Goal: Check status: Check status

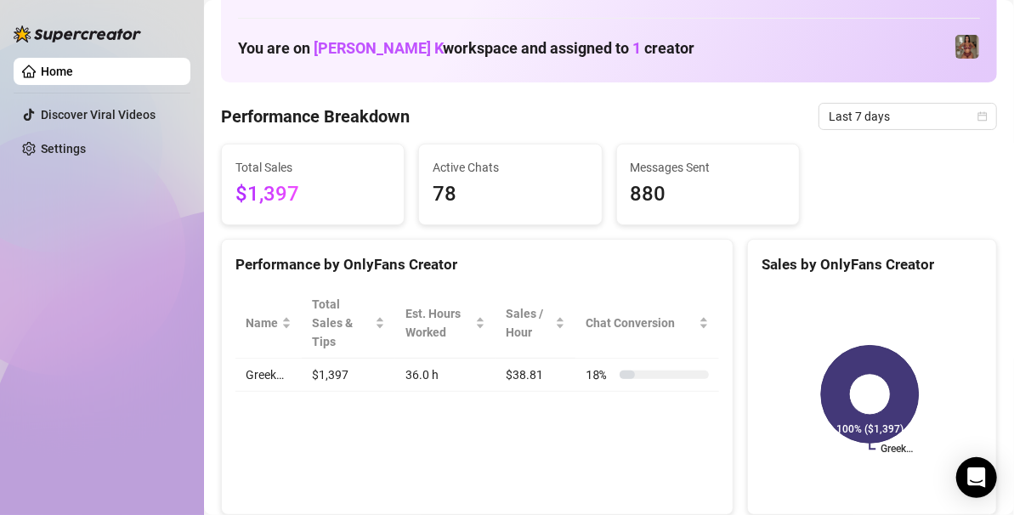
scroll to position [75, 0]
click at [936, 116] on span "Last 7 days" at bounding box center [908, 116] width 158 height 26
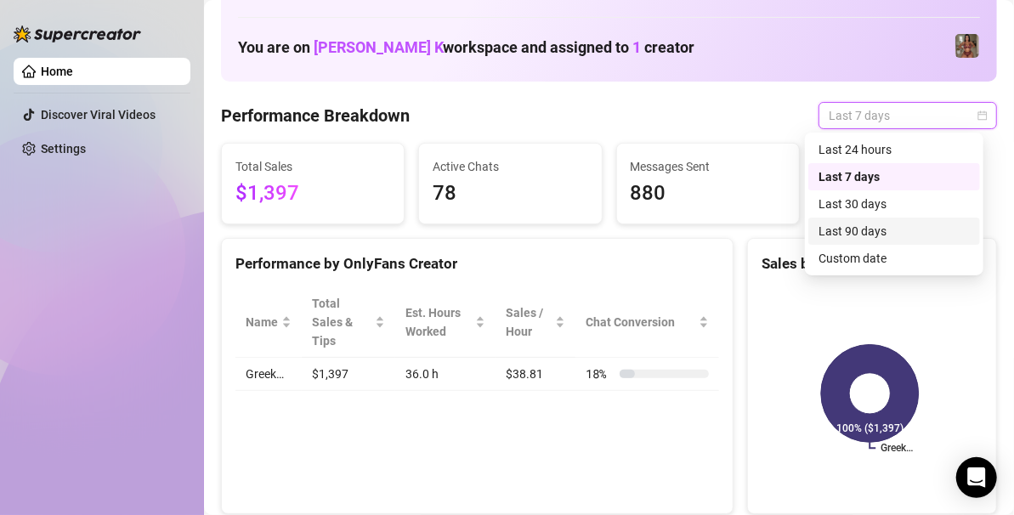
click at [863, 224] on div "Last 90 days" at bounding box center [894, 231] width 151 height 19
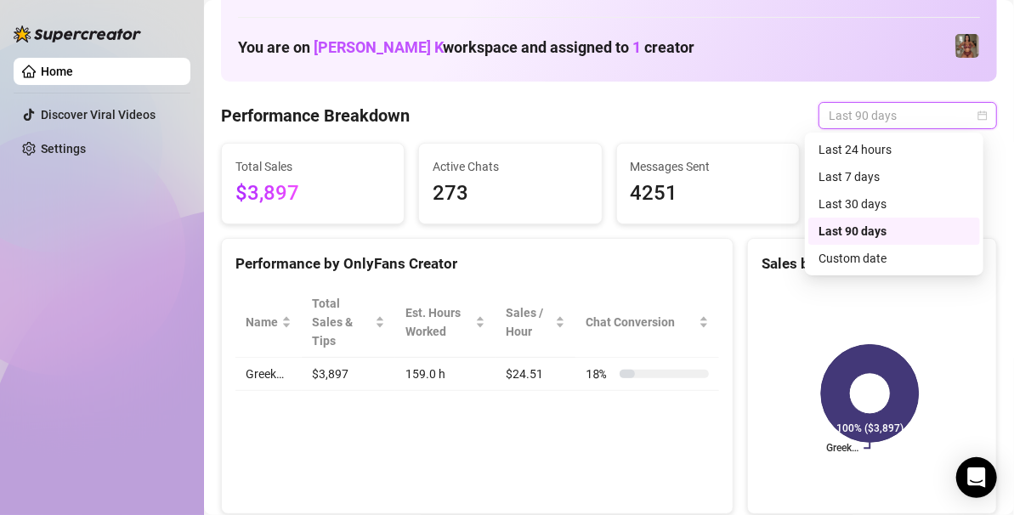
click at [907, 109] on span "Last 90 days" at bounding box center [908, 116] width 158 height 26
click at [850, 257] on div "Custom date" at bounding box center [894, 258] width 151 height 19
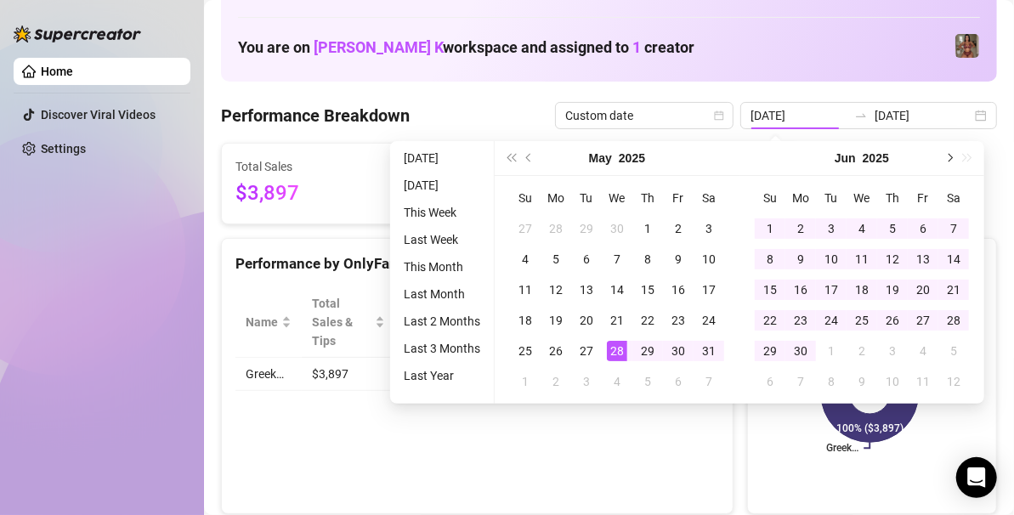
click at [951, 155] on button "Next month (PageDown)" at bounding box center [948, 158] width 19 height 34
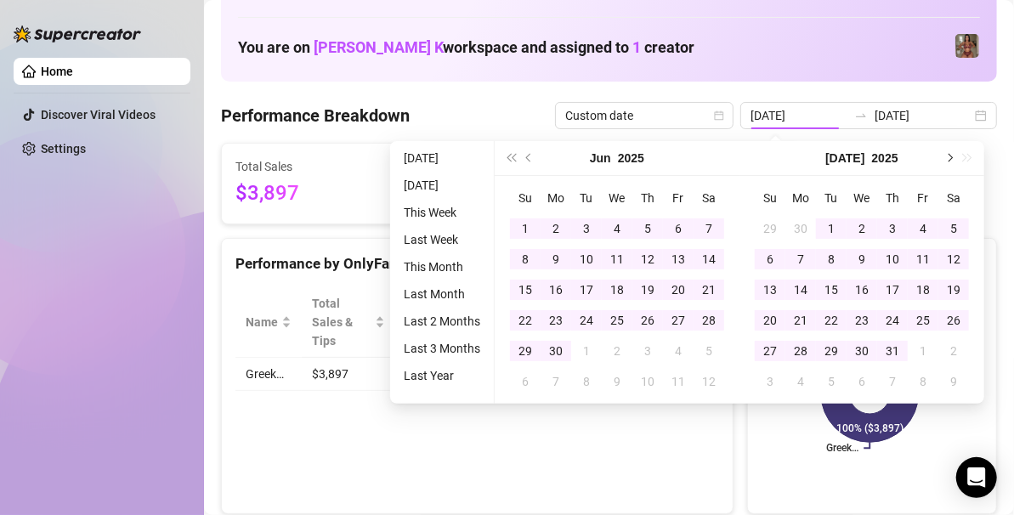
click at [951, 155] on button "Next month (PageDown)" at bounding box center [948, 158] width 19 height 34
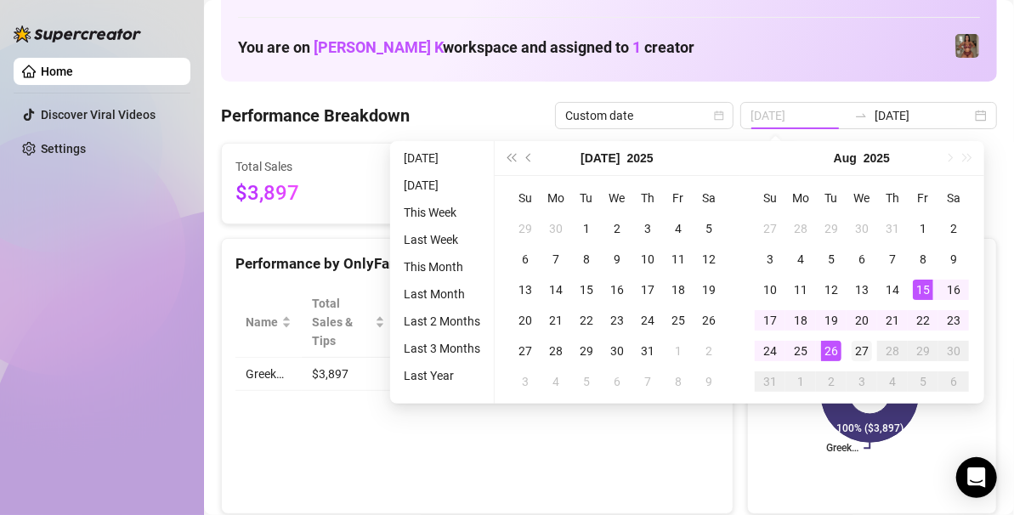
type input "[DATE]"
click at [865, 349] on div "27" at bounding box center [862, 351] width 20 height 20
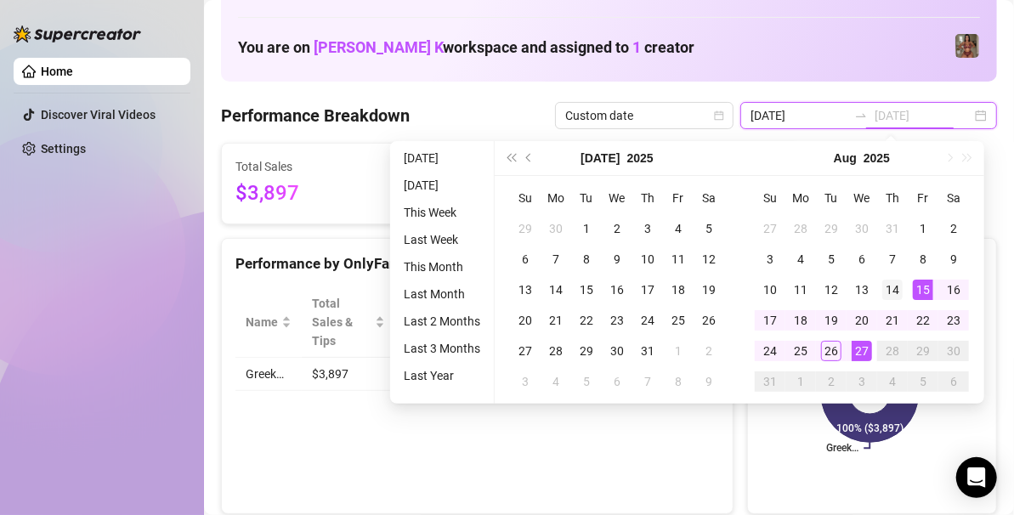
type input "[DATE]"
click at [899, 294] on div "14" at bounding box center [892, 290] width 20 height 20
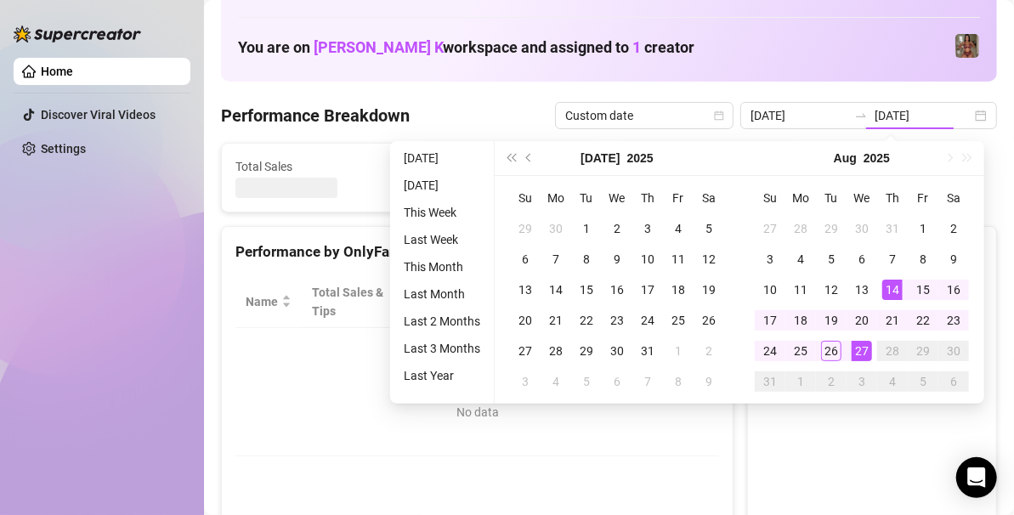
type input "[DATE]"
